Goal: Check status: Check status

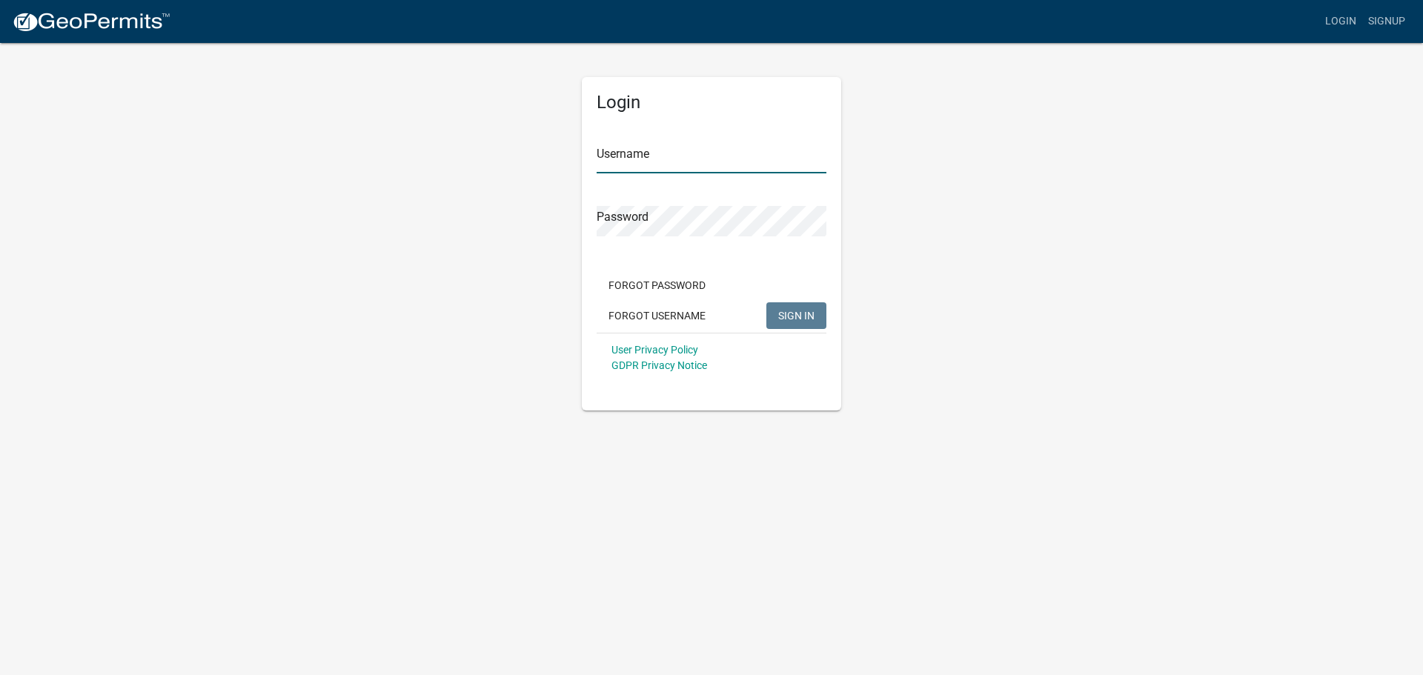
click at [653, 160] on input "Username" at bounding box center [712, 158] width 230 height 30
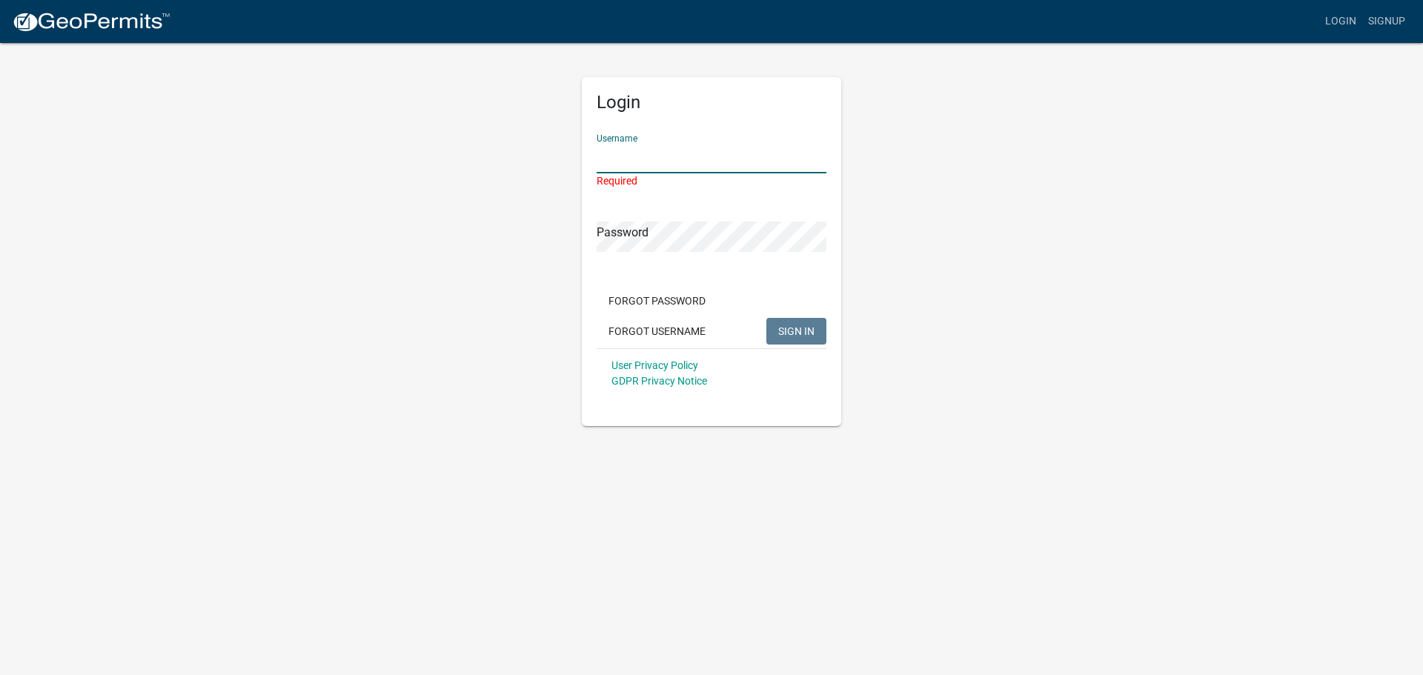
type input "[PERSON_NAME][EMAIL_ADDRESS][PERSON_NAME][DOMAIN_NAME]"
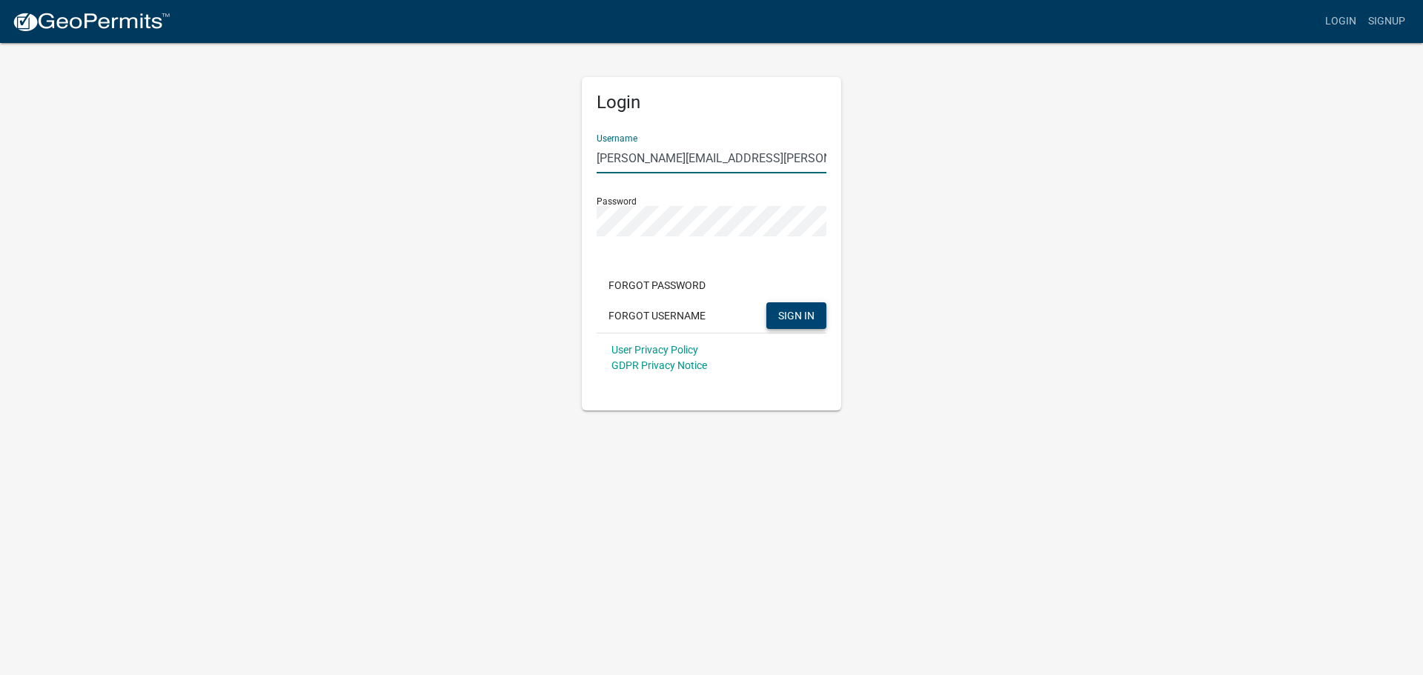
click at [781, 311] on span "SIGN IN" at bounding box center [796, 315] width 36 height 12
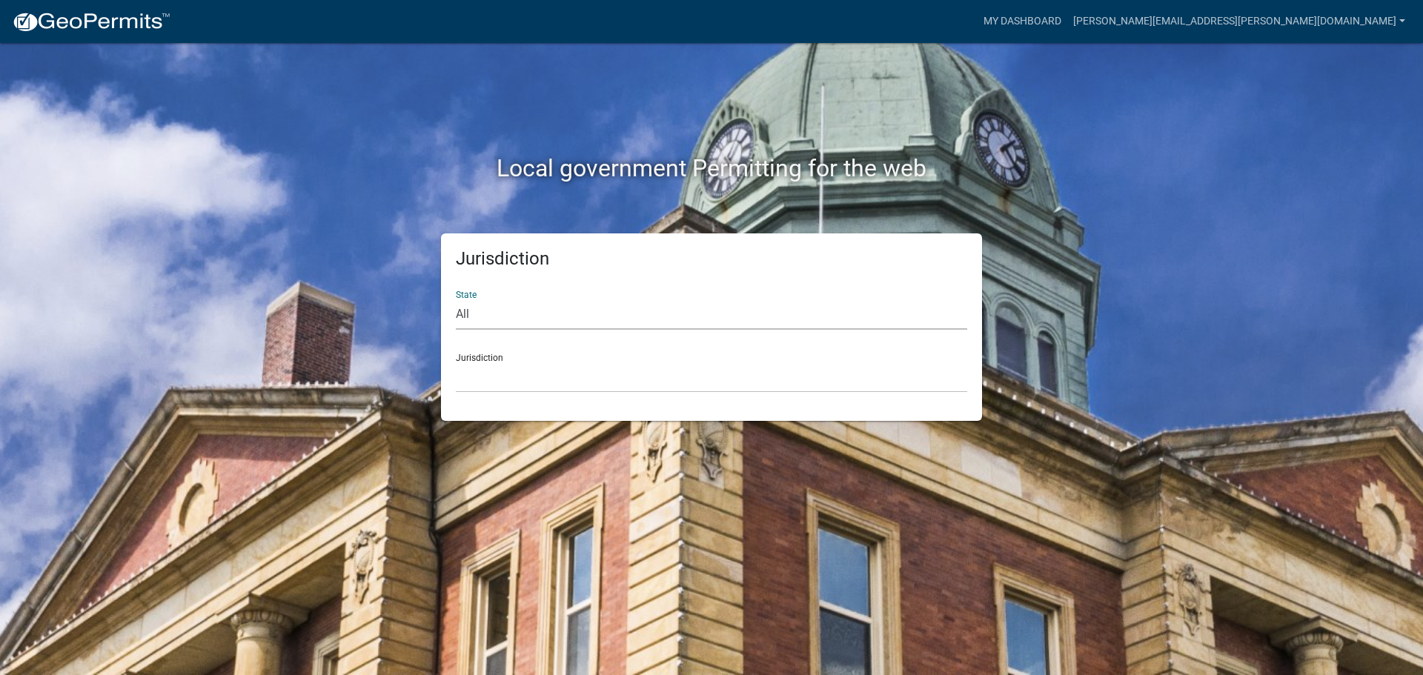
click at [503, 311] on select "All [US_STATE] [US_STATE] [US_STATE] [US_STATE] [US_STATE] [US_STATE] [US_STATE…" at bounding box center [711, 314] width 511 height 30
select select "[US_STATE]"
click at [456, 299] on select "All [US_STATE] [US_STATE] [US_STATE] [US_STATE] [US_STATE] [US_STATE] [US_STATE…" at bounding box center [711, 314] width 511 height 30
drag, startPoint x: 502, startPoint y: 322, endPoint x: 491, endPoint y: 380, distance: 58.7
click at [491, 380] on select "[GEOGRAPHIC_DATA], [US_STATE][PERSON_NAME][GEOGRAPHIC_DATA], [US_STATE][PERSON_…" at bounding box center [711, 377] width 511 height 30
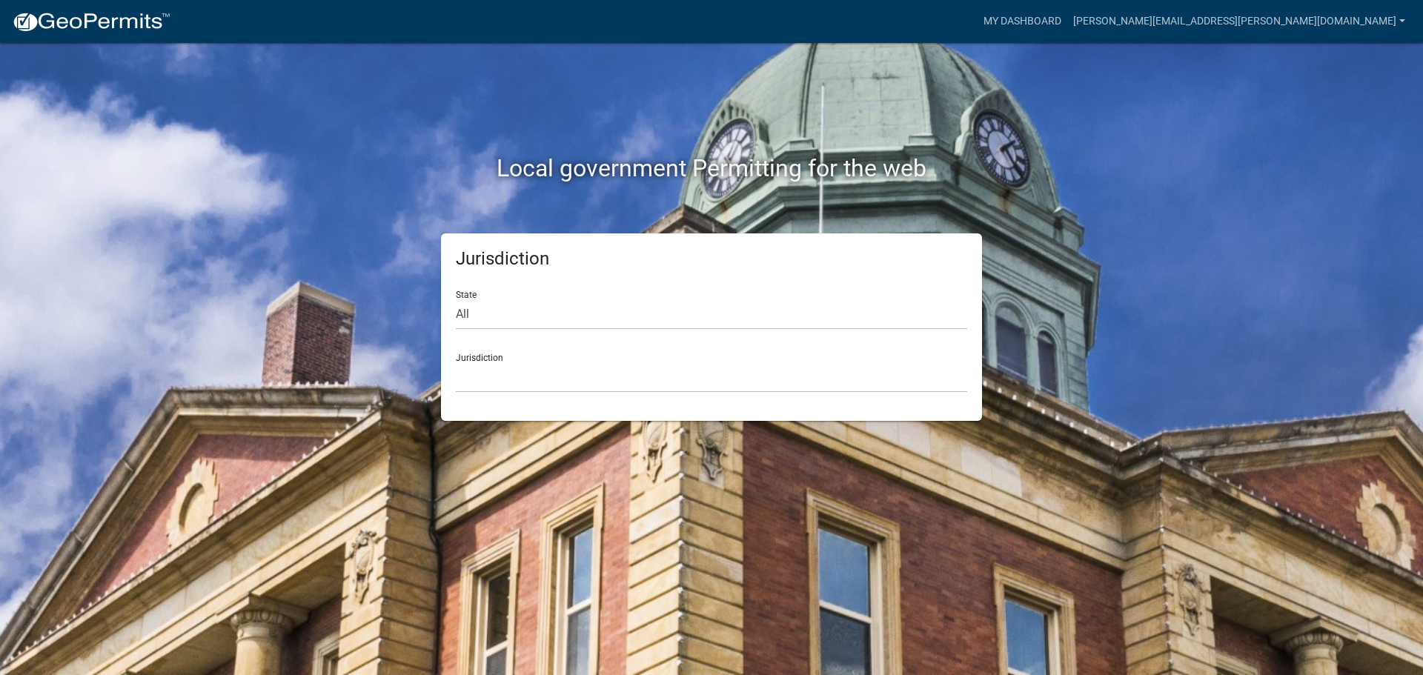
click at [181, 473] on div "Local government Permitting for the web Jurisdiction State All [US_STATE] [US_S…" at bounding box center [711, 337] width 1423 height 675
